Goal: Task Accomplishment & Management: Manage account settings

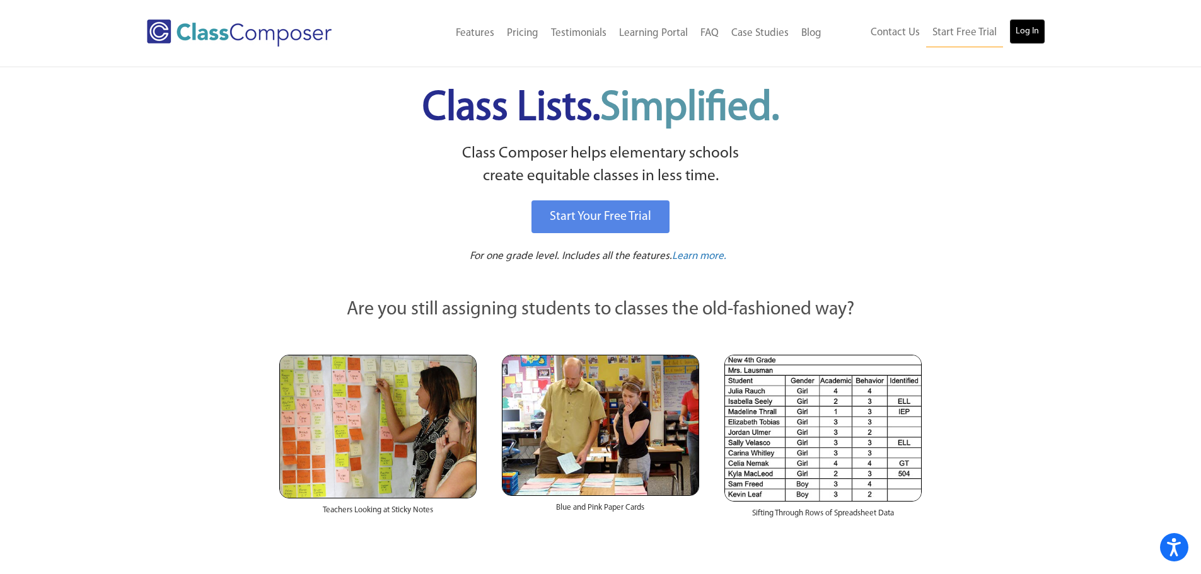
click at [1024, 22] on link "Log In" at bounding box center [1027, 31] width 36 height 25
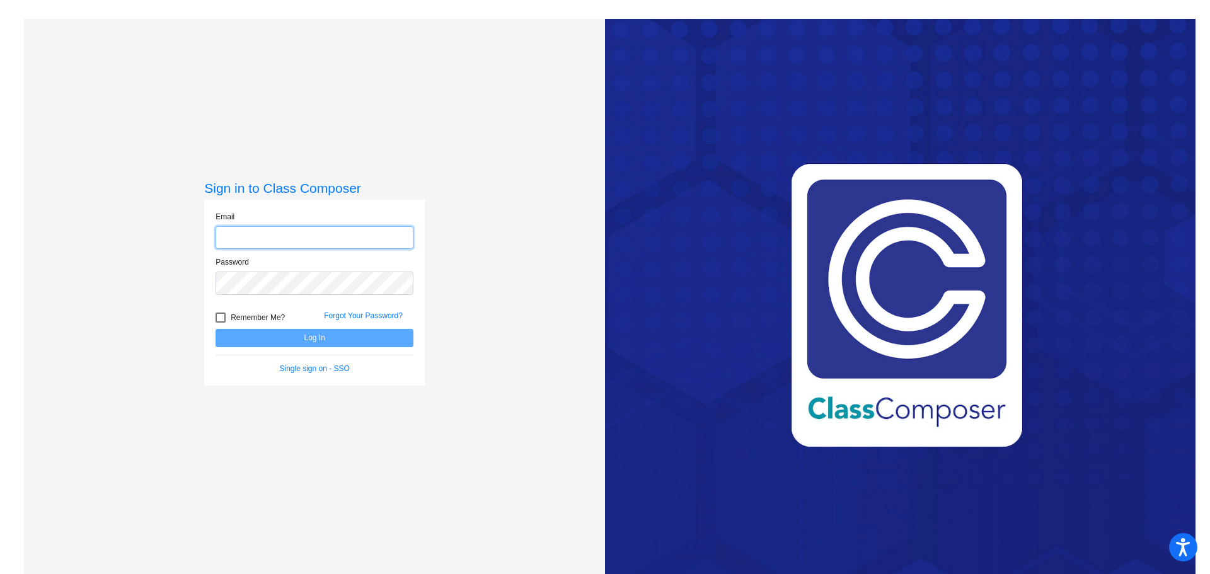
click at [370, 228] on input "email" at bounding box center [315, 237] width 198 height 23
type input "[EMAIL_ADDRESS][DOMAIN_NAME]"
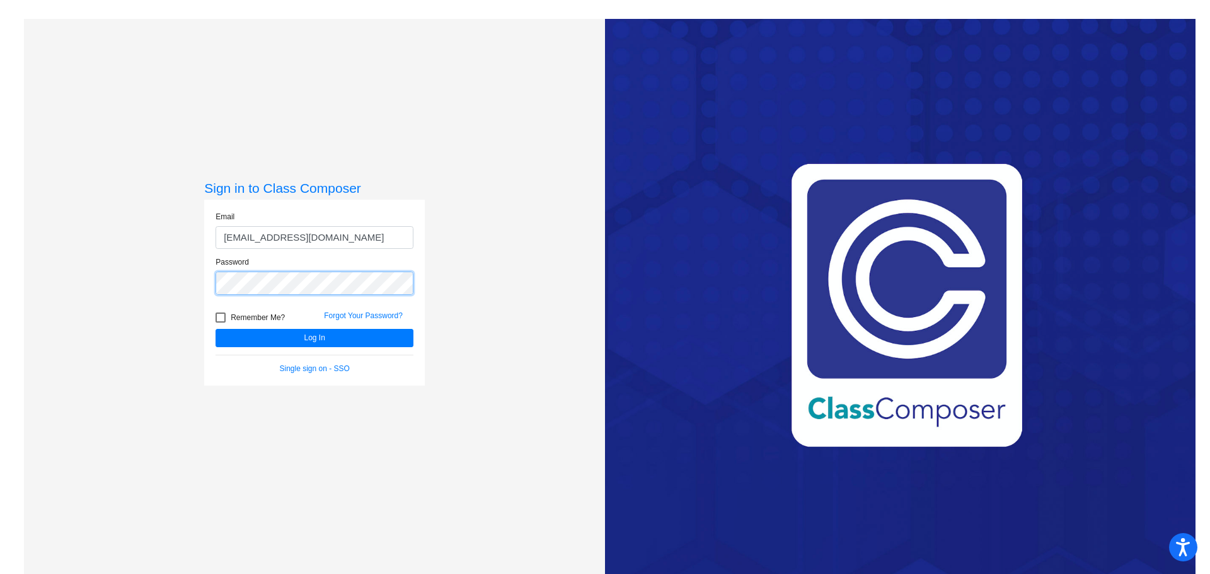
click at [216, 329] on button "Log In" at bounding box center [315, 338] width 198 height 18
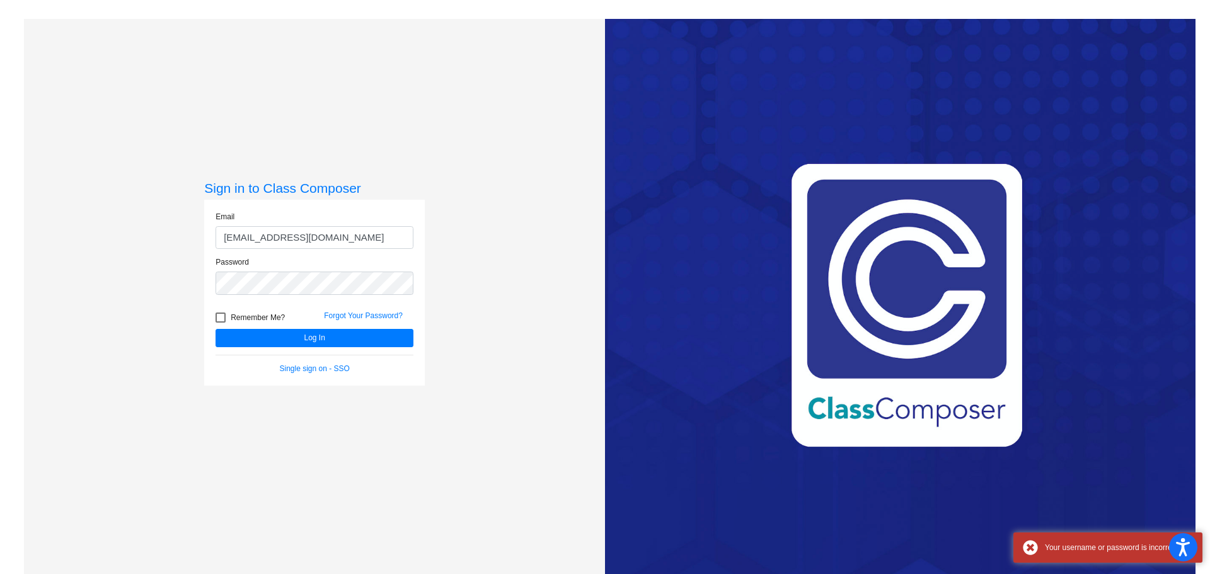
click at [255, 308] on div "Remember Me? Forgot Your Password?" at bounding box center [314, 316] width 217 height 26
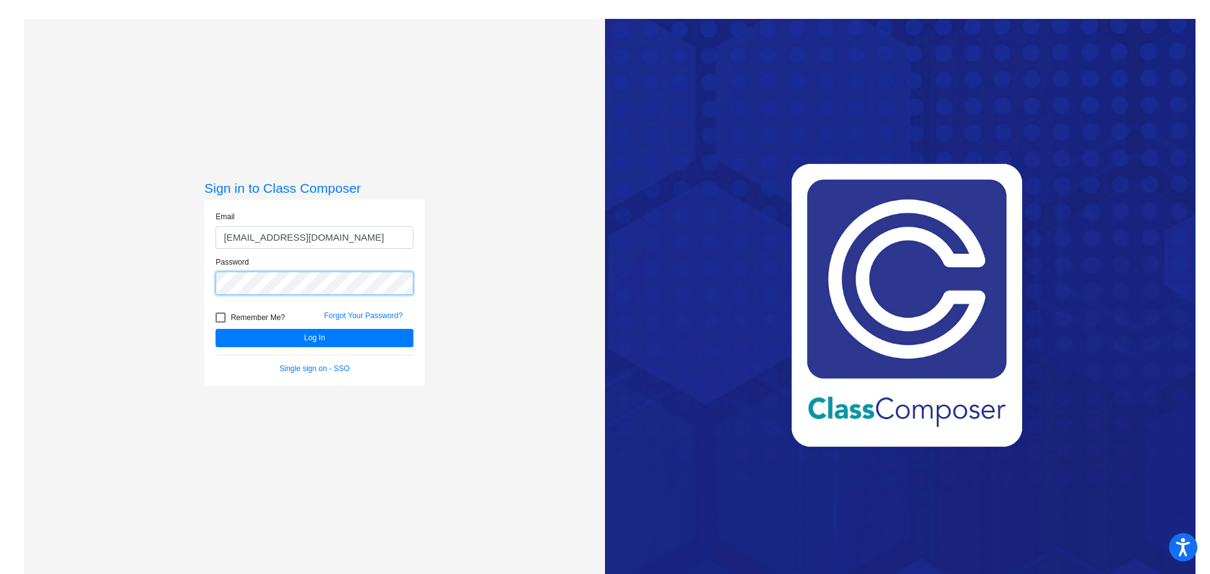
click at [167, 284] on div "Sign in to Class Composer Email dhinrichs@cuttensd.org Password Remember Me? Fo…" at bounding box center [314, 306] width 581 height 574
click at [216, 329] on button "Log In" at bounding box center [315, 338] width 198 height 18
click at [103, 291] on div "Sign in to Class Composer Email dhinrichs@cuttensd.org Password Remember Me? Fo…" at bounding box center [314, 306] width 581 height 574
click at [216, 329] on button "Log In" at bounding box center [315, 338] width 198 height 18
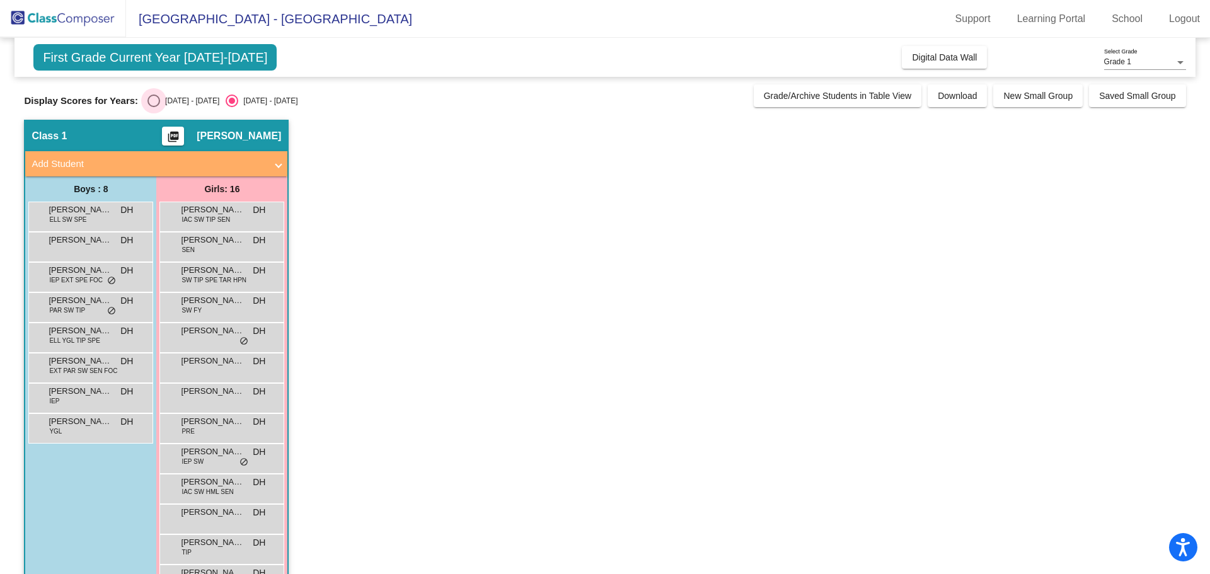
click at [168, 101] on div "2024 - 2025" at bounding box center [189, 100] width 59 height 11
click at [154, 107] on input "2024 - 2025" at bounding box center [153, 107] width 1 height 1
radio input "true"
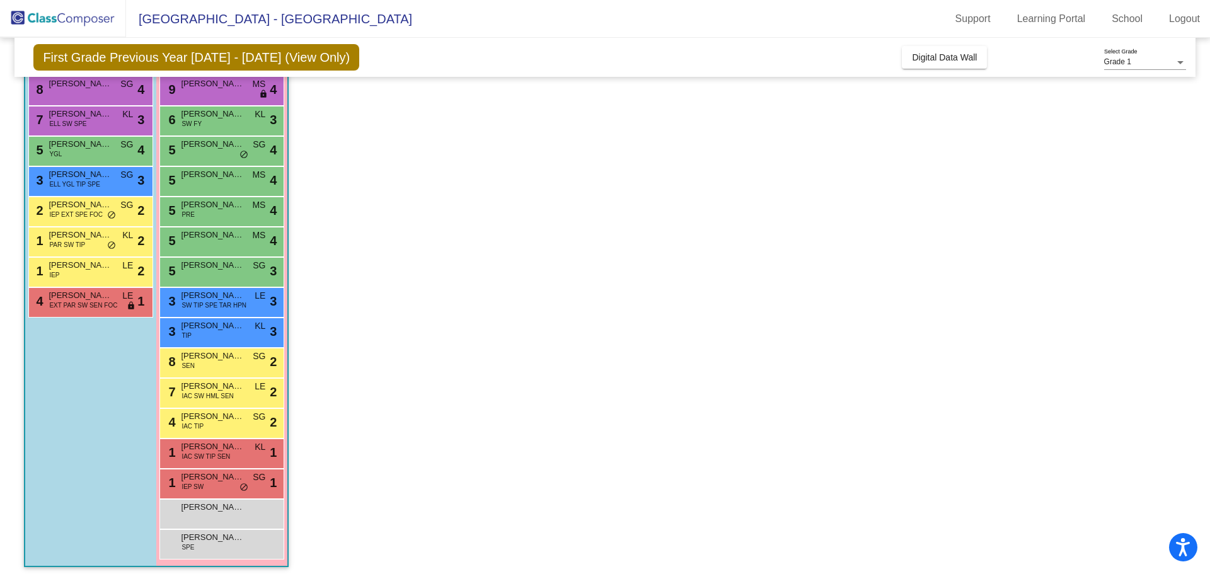
scroll to position [63, 0]
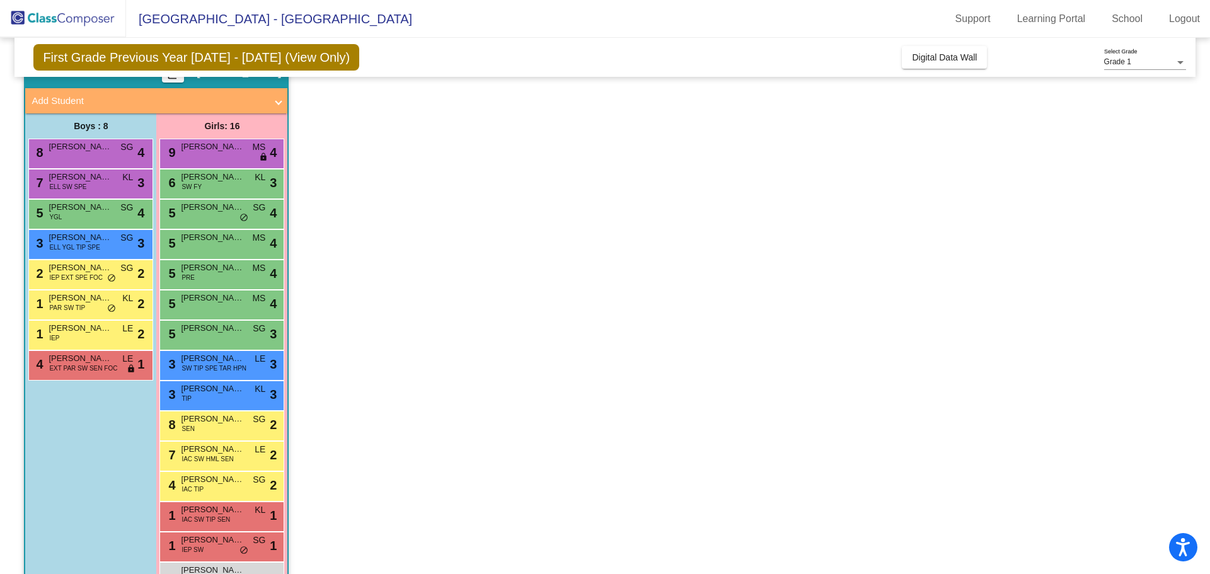
drag, startPoint x: 105, startPoint y: 366, endPoint x: 573, endPoint y: 309, distance: 471.6
click at [577, 309] on app-classroom "Class 1 picture_as_pdf Dani Hinrichs Add Student First Name Last Name Student I…" at bounding box center [604, 350] width 1161 height 586
